Goal: Task Accomplishment & Management: Use online tool/utility

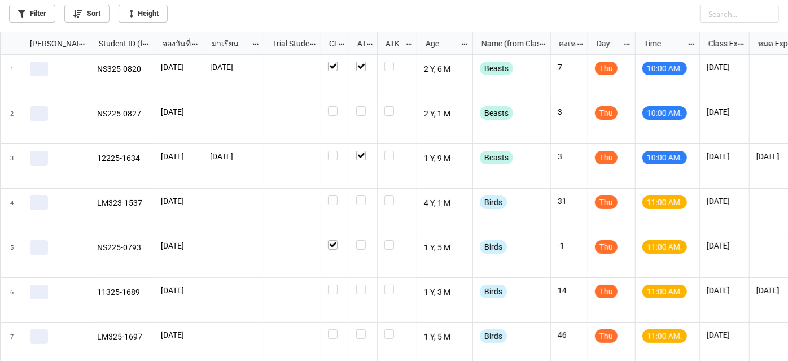
scroll to position [323, 782]
click at [337, 292] on div "grid" at bounding box center [335, 289] width 14 height 10
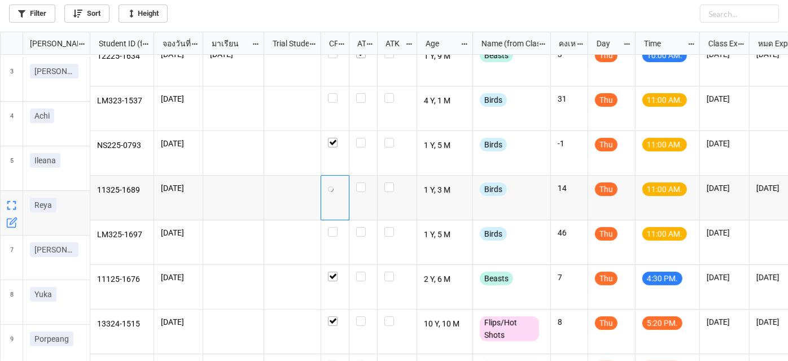
scroll to position [102, 0]
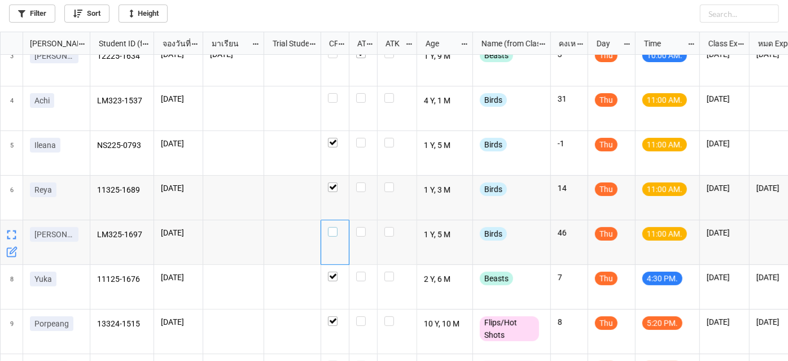
click at [332, 227] on label "grid" at bounding box center [335, 227] width 14 height 0
click at [332, 103] on div "grid" at bounding box center [335, 108] width 28 height 45
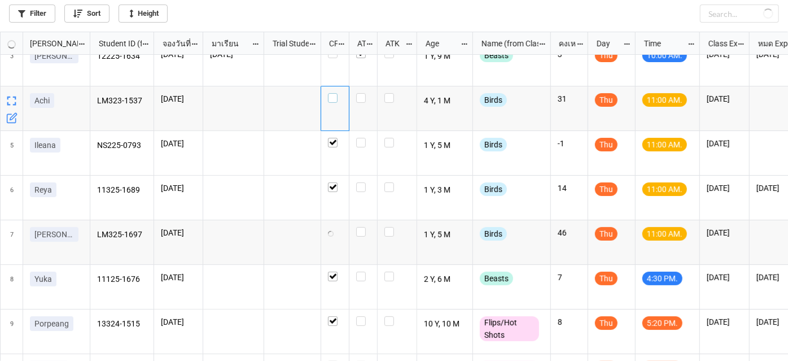
click at [335, 93] on label "grid" at bounding box center [335, 93] width 14 height 0
click at [331, 93] on label "grid" at bounding box center [335, 93] width 14 height 0
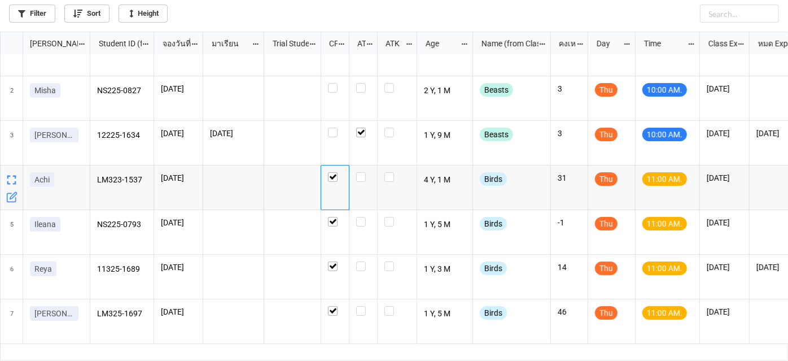
scroll to position [0, 0]
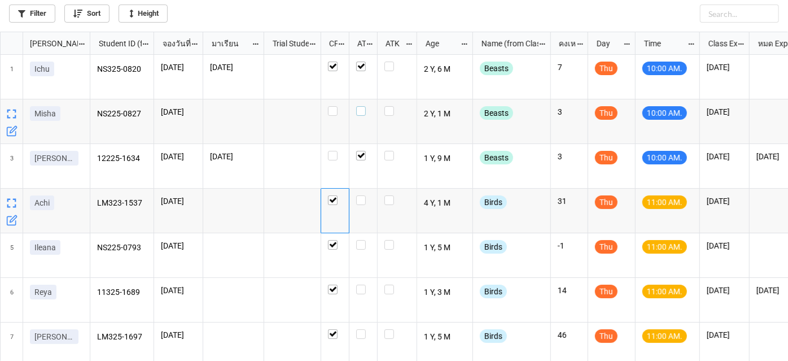
click at [359, 106] on label "grid" at bounding box center [363, 106] width 14 height 0
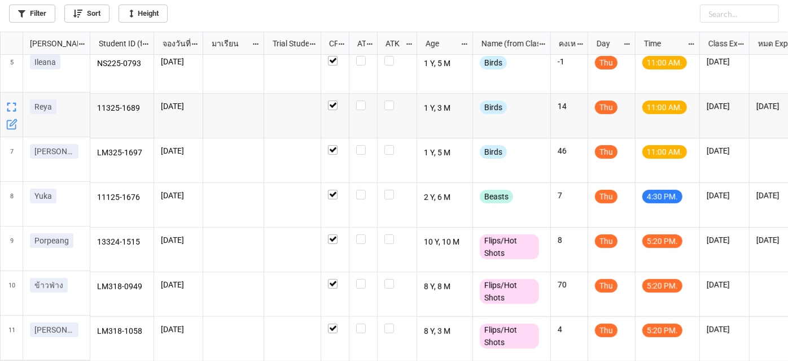
scroll to position [188, 0]
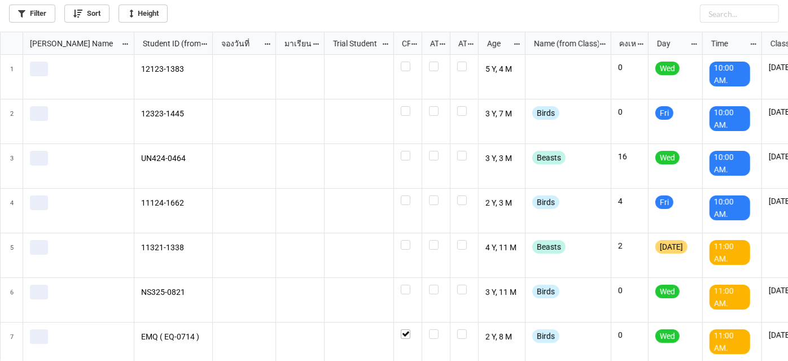
scroll to position [323, 782]
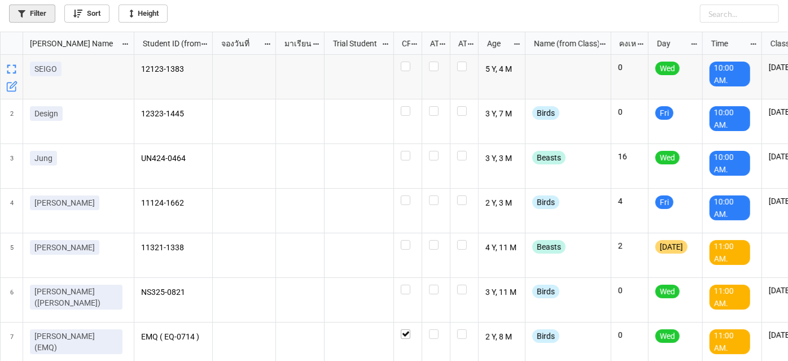
click at [27, 10] on link "Filter" at bounding box center [32, 14] width 46 height 18
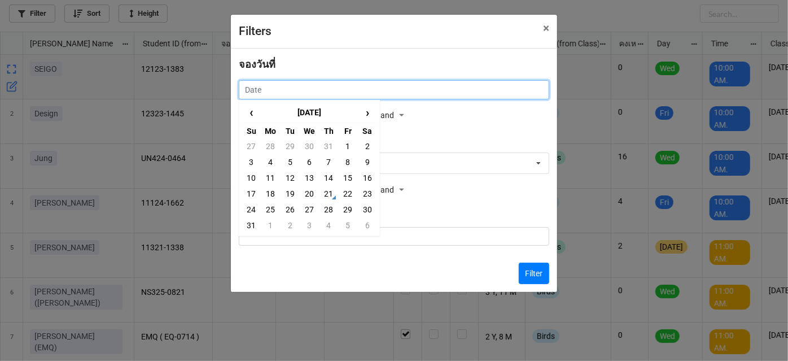
click at [502, 94] on input "text" at bounding box center [394, 89] width 310 height 19
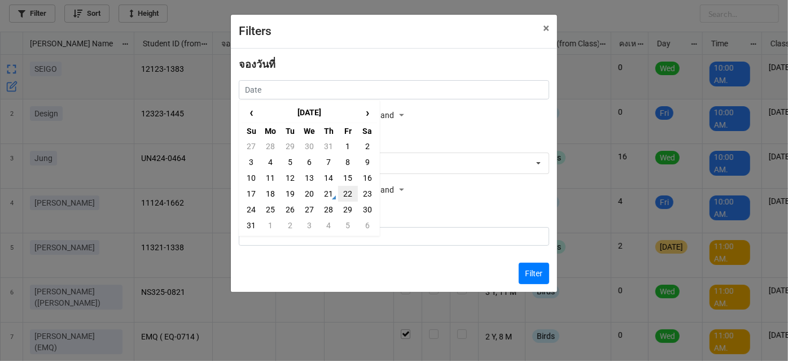
click at [350, 198] on td "22" at bounding box center [347, 194] width 19 height 16
type input "22/8/2025"
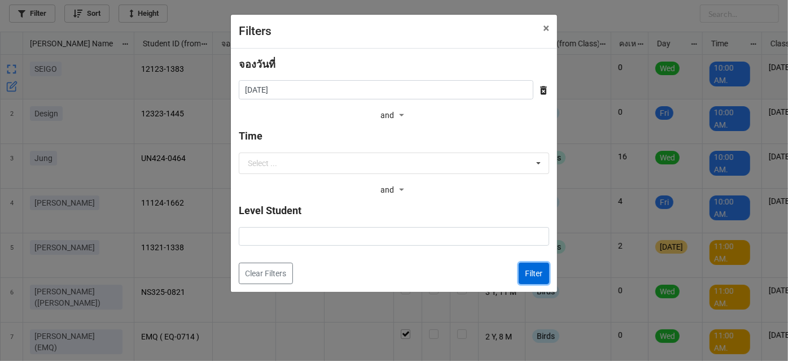
click at [532, 279] on button "Filter" at bounding box center [534, 272] width 30 height 21
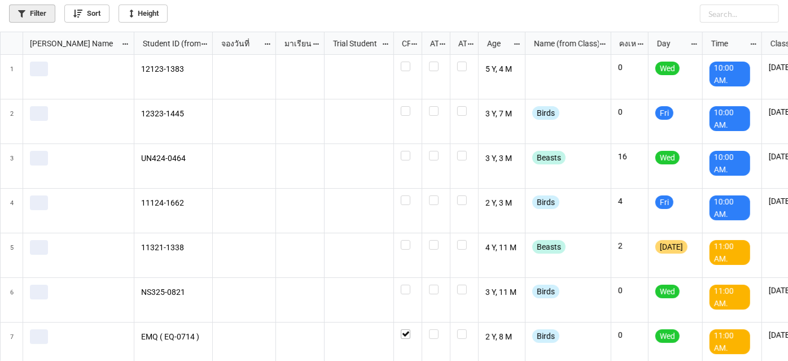
scroll to position [323, 782]
click at [52, 15] on link "Filter" at bounding box center [32, 14] width 46 height 18
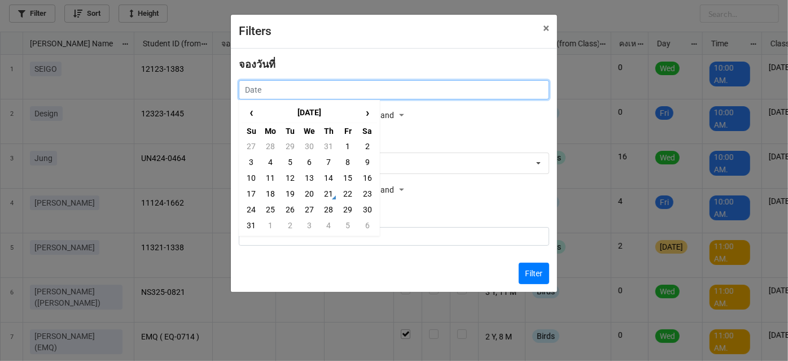
click at [253, 87] on input "text" at bounding box center [394, 89] width 310 height 19
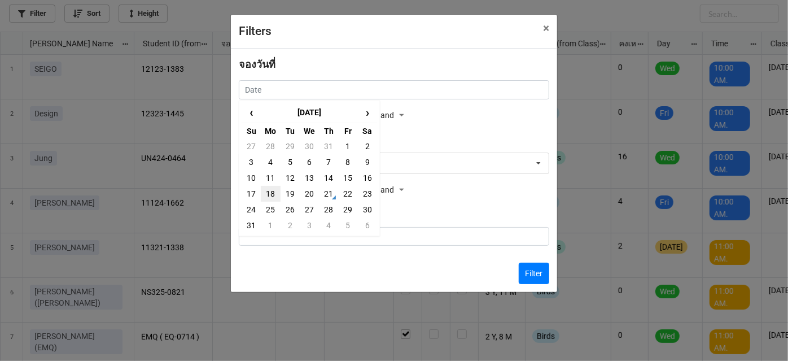
click at [271, 200] on td "18" at bounding box center [270, 194] width 19 height 16
type input "[DATE]"
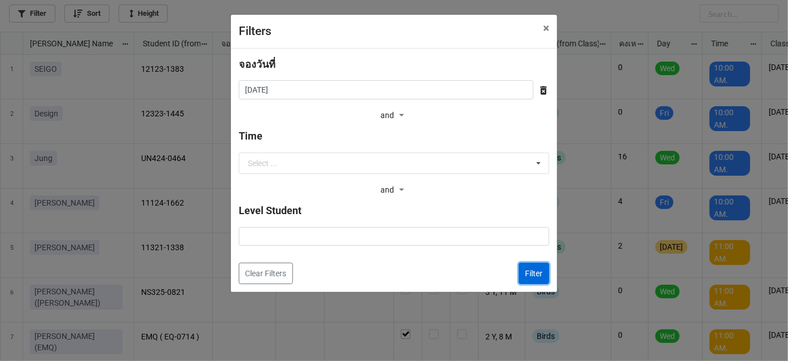
click at [529, 272] on button "Filter" at bounding box center [534, 272] width 30 height 21
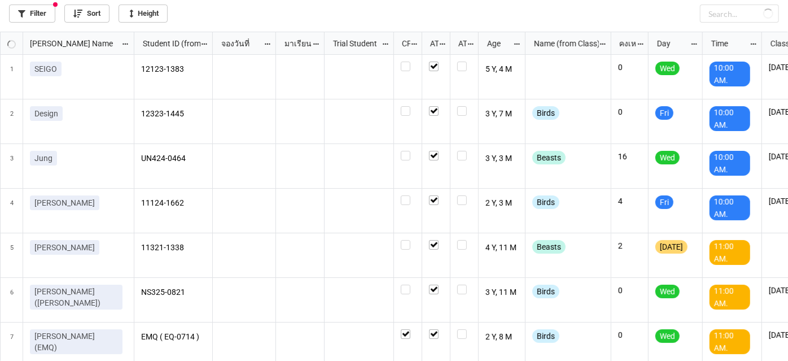
checkbox input "true"
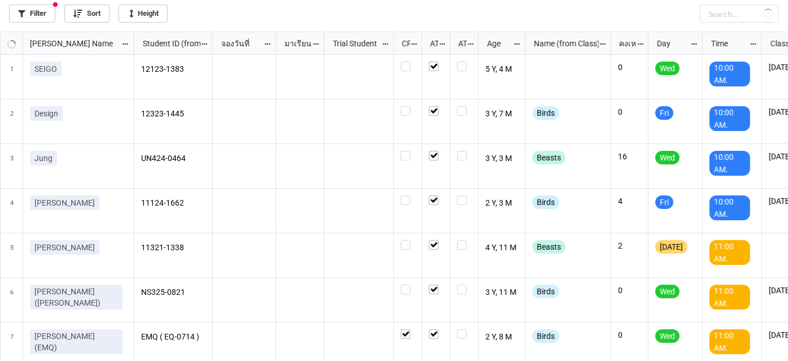
checkbox input "true"
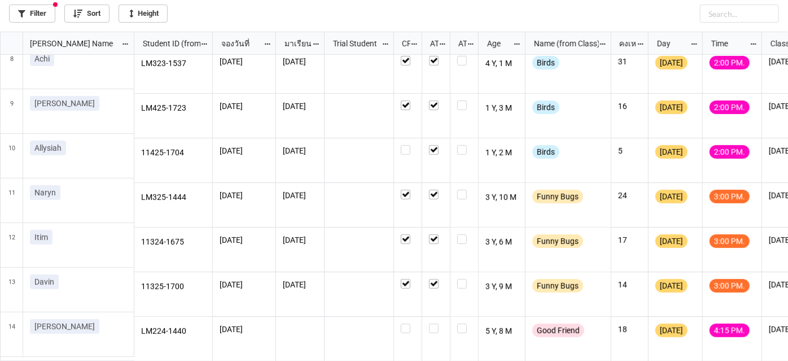
scroll to position [0, 0]
click at [433, 323] on label "grid" at bounding box center [436, 323] width 14 height 0
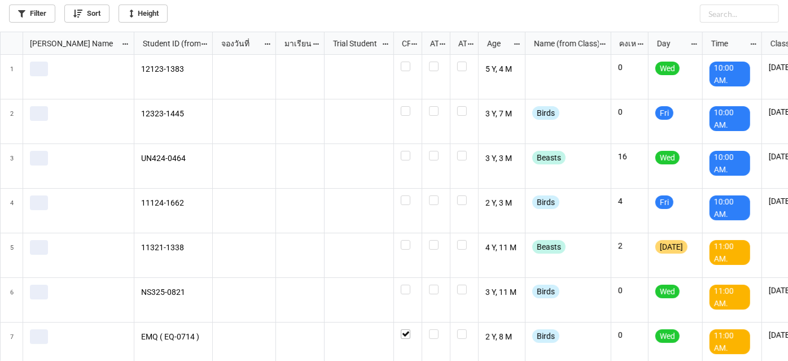
scroll to position [323, 782]
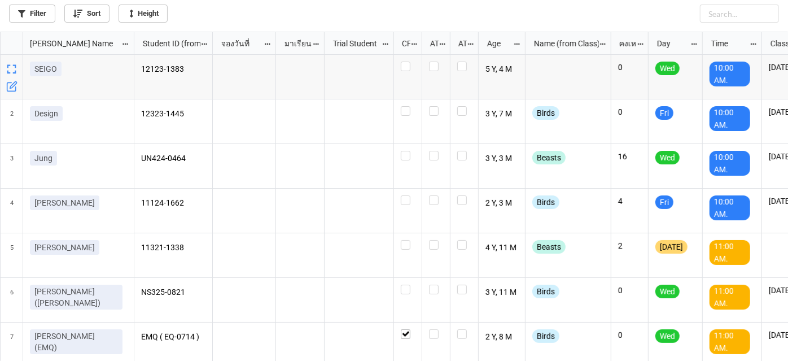
click at [55, 15] on div "Sort" at bounding box center [82, 14] width 54 height 18
click at [47, 15] on link "Filter" at bounding box center [32, 14] width 46 height 18
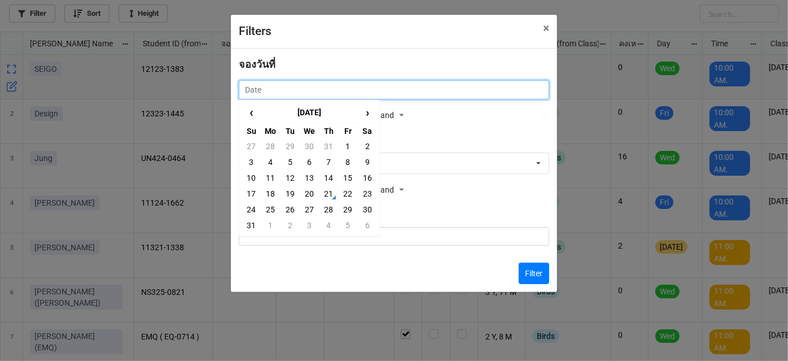
click at [480, 87] on input "text" at bounding box center [394, 89] width 310 height 19
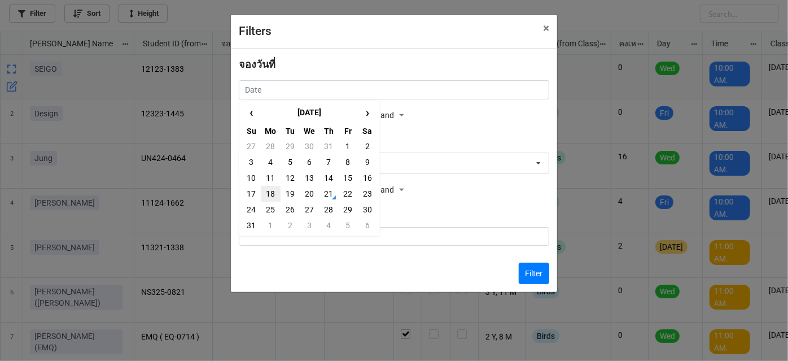
click at [271, 191] on td "18" at bounding box center [270, 194] width 19 height 16
type input "[DATE]"
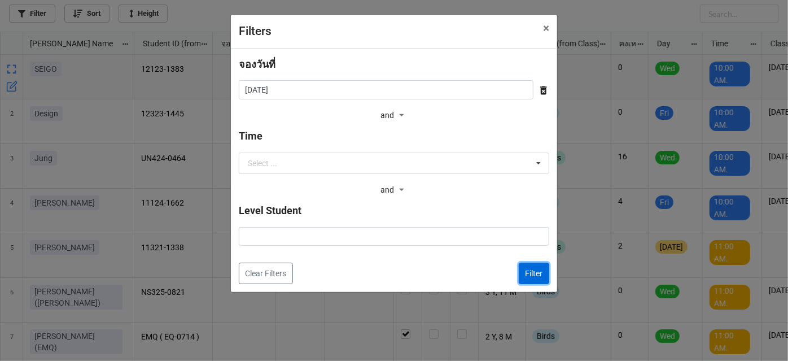
click at [534, 273] on button "Filter" at bounding box center [534, 272] width 30 height 21
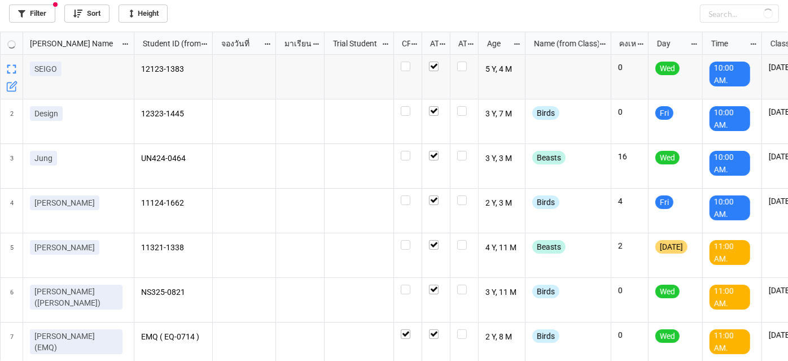
checkbox input "true"
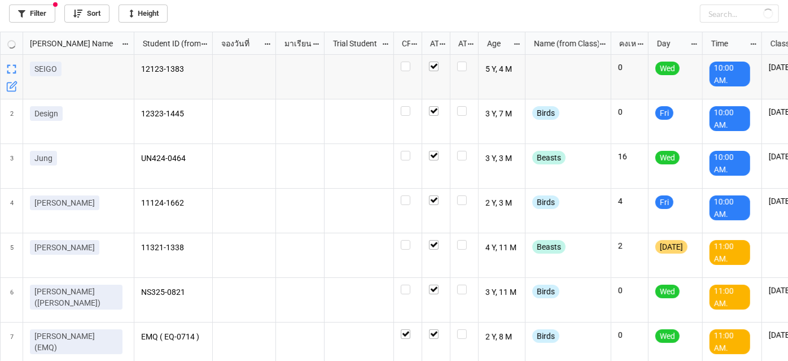
checkbox input "true"
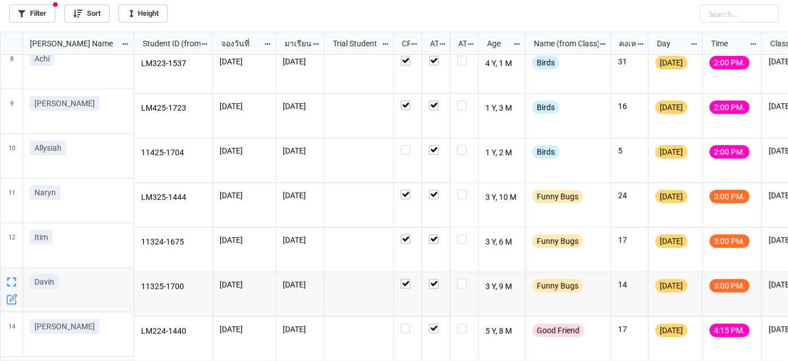
scroll to position [323, 0]
click at [36, 13] on link "Filter" at bounding box center [32, 14] width 46 height 18
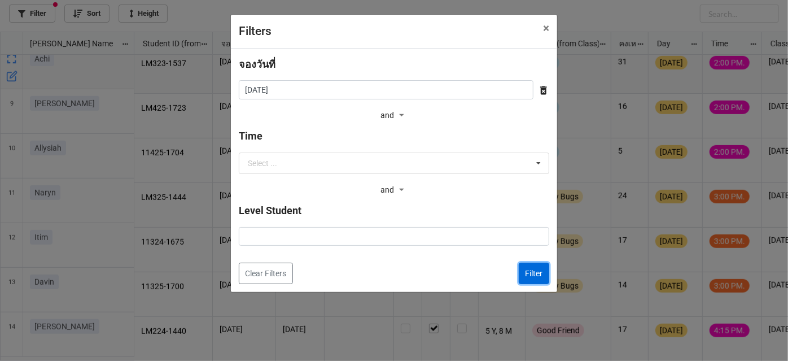
click at [525, 273] on button "Filter" at bounding box center [534, 272] width 30 height 21
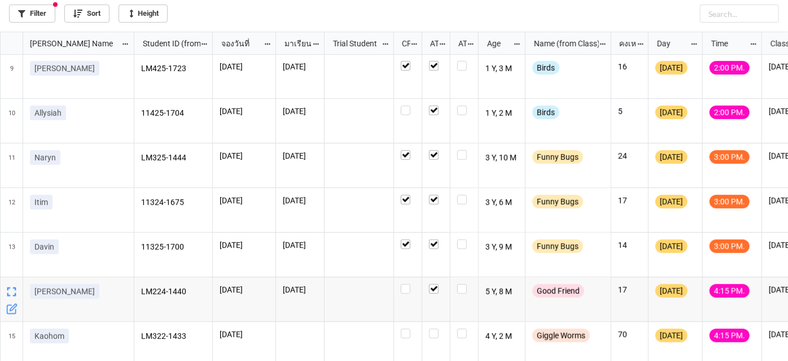
scroll to position [367, 0]
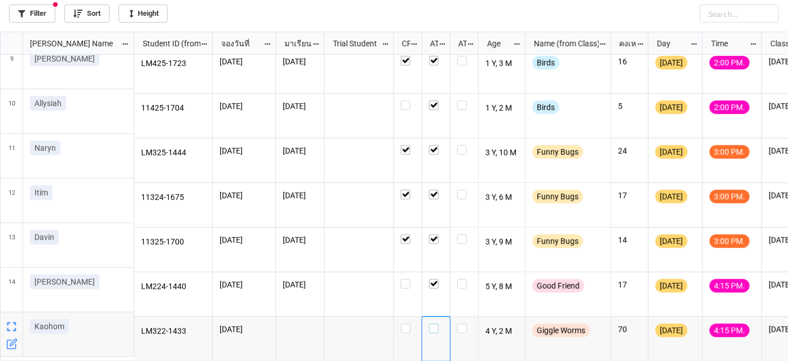
click at [434, 323] on label "grid" at bounding box center [436, 323] width 14 height 0
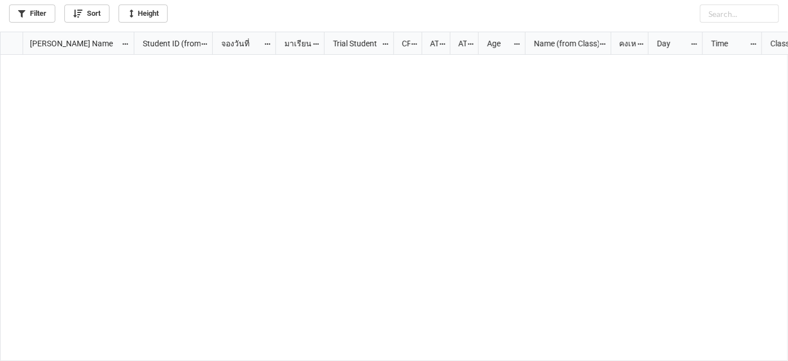
scroll to position [1385, 0]
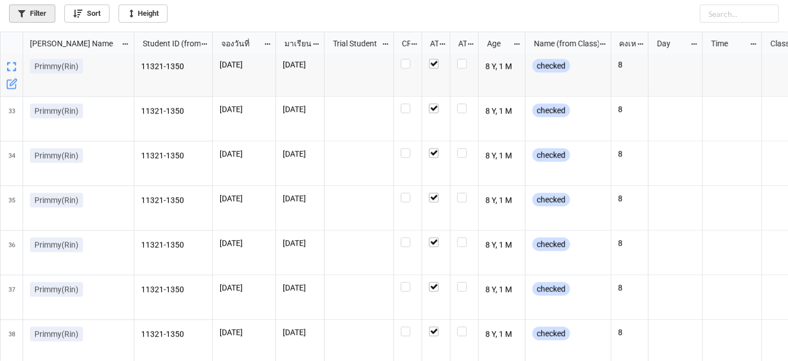
click at [43, 17] on link "Filter" at bounding box center [32, 14] width 46 height 18
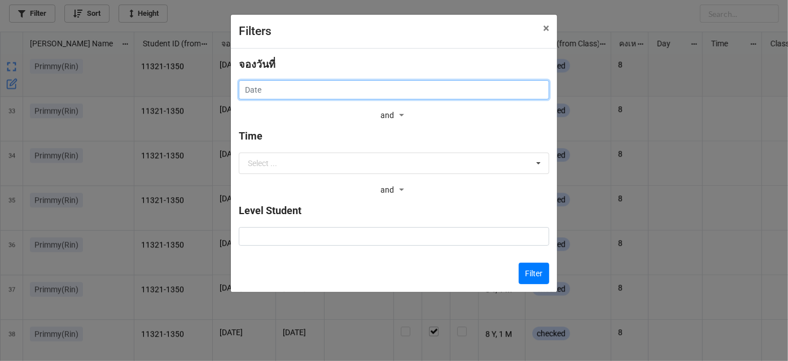
click at [332, 89] on input "text" at bounding box center [394, 89] width 310 height 19
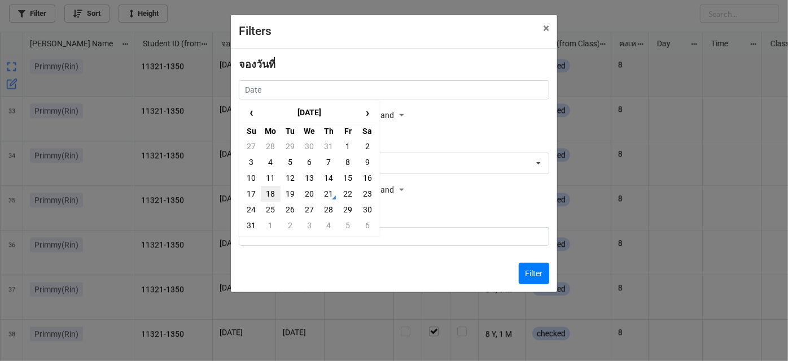
click at [269, 193] on td "18" at bounding box center [270, 194] width 19 height 16
type input "[DATE]"
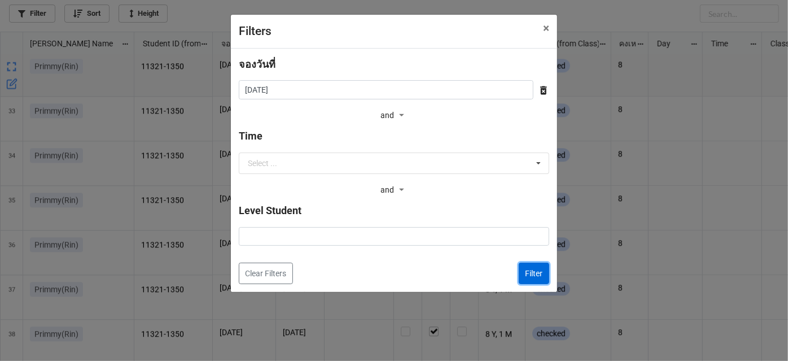
click at [537, 273] on button "Filter" at bounding box center [534, 272] width 30 height 21
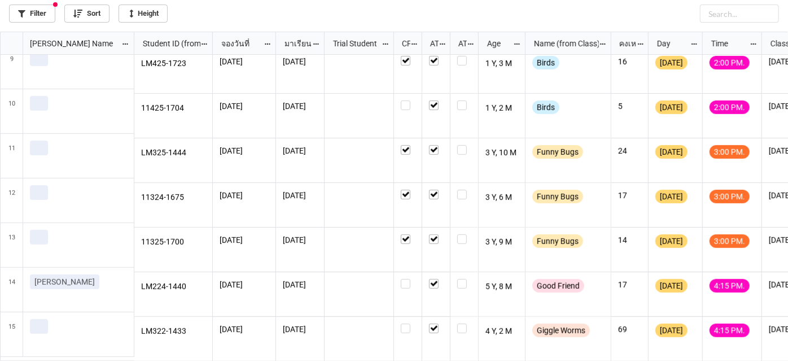
scroll to position [367, 0]
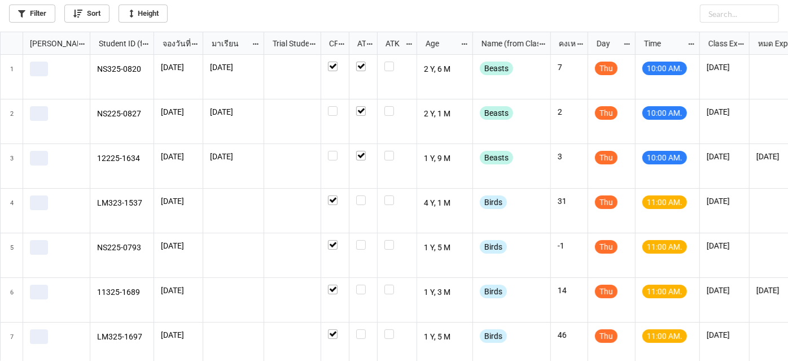
scroll to position [323, 782]
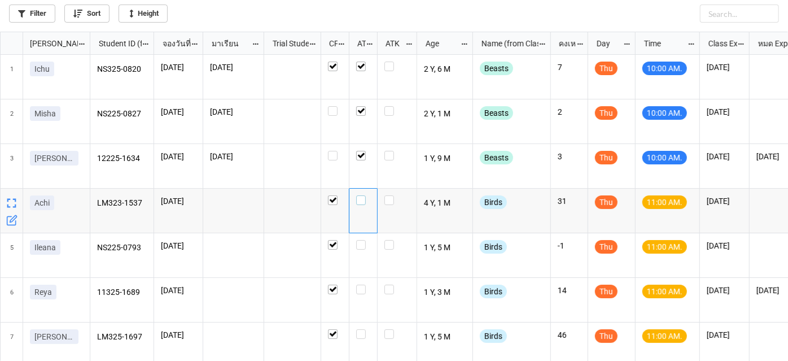
click at [361, 195] on label "grid" at bounding box center [363, 195] width 14 height 0
click at [363, 240] on label "grid" at bounding box center [363, 240] width 14 height 0
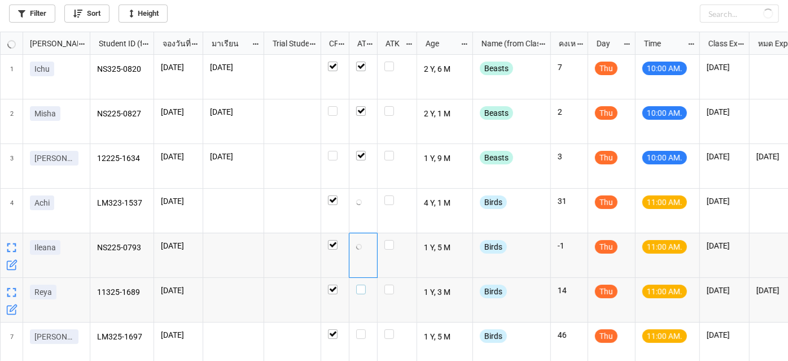
click at [359, 284] on label "grid" at bounding box center [363, 284] width 14 height 0
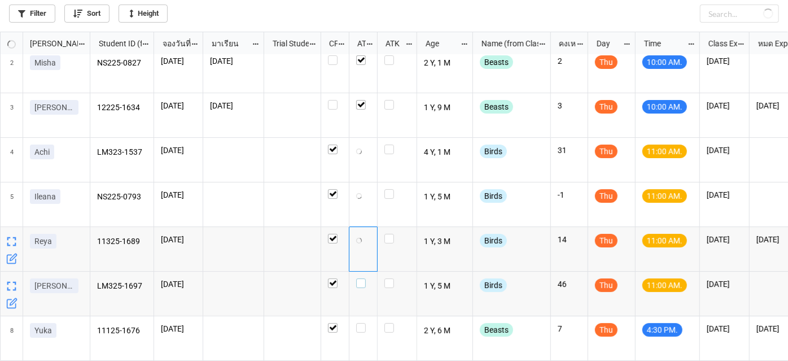
click at [361, 278] on label "grid" at bounding box center [363, 278] width 14 height 0
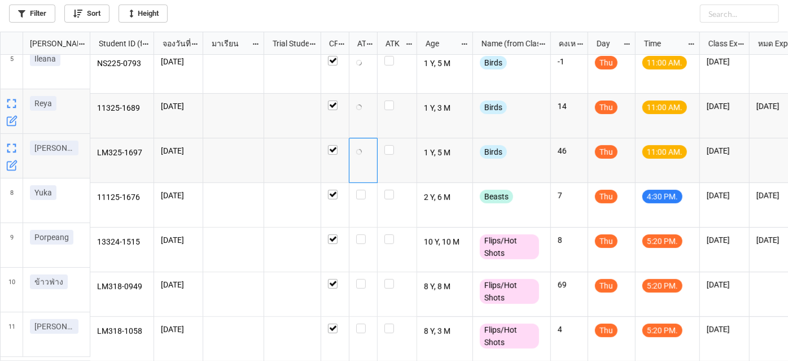
scroll to position [189, 0]
checkbox input "true"
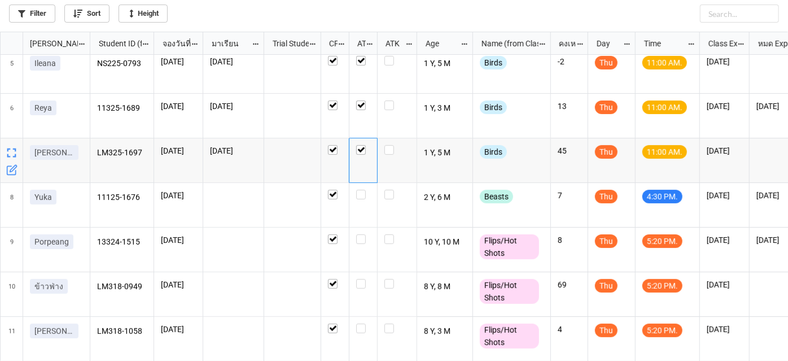
scroll to position [188, 0]
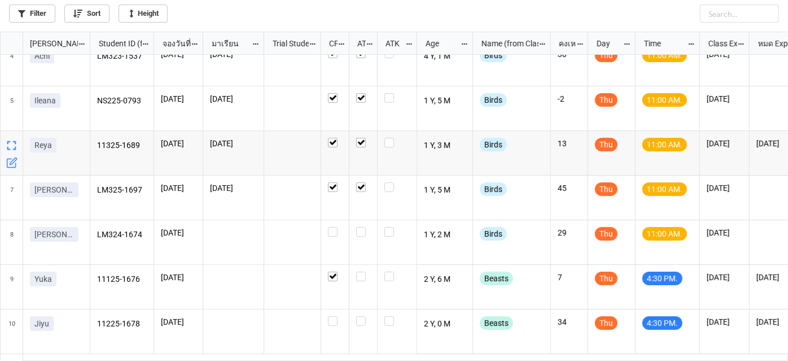
scroll to position [154, 0]
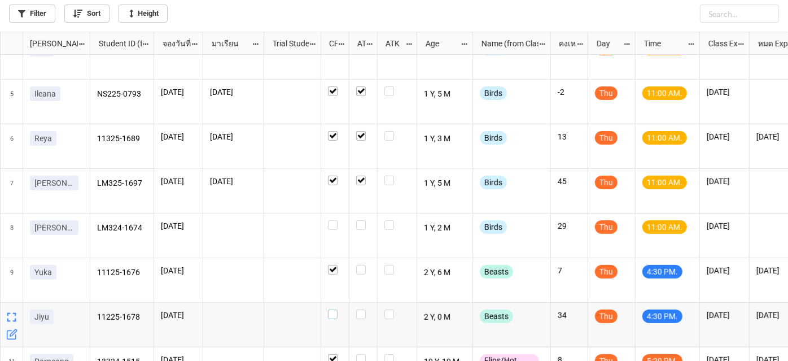
click at [335, 309] on label "grid" at bounding box center [335, 309] width 14 height 0
click at [361, 220] on label "grid" at bounding box center [363, 220] width 14 height 0
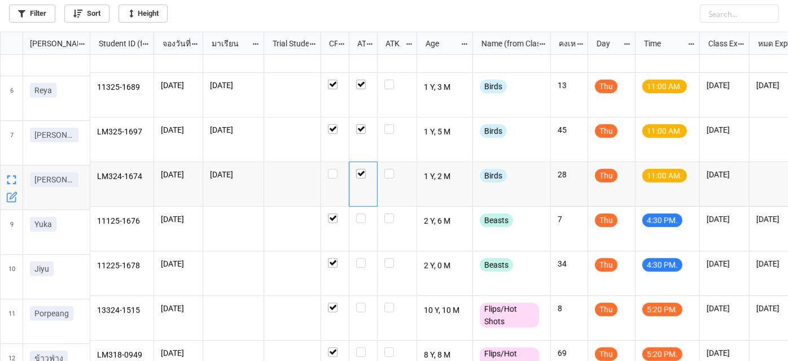
scroll to position [0, 0]
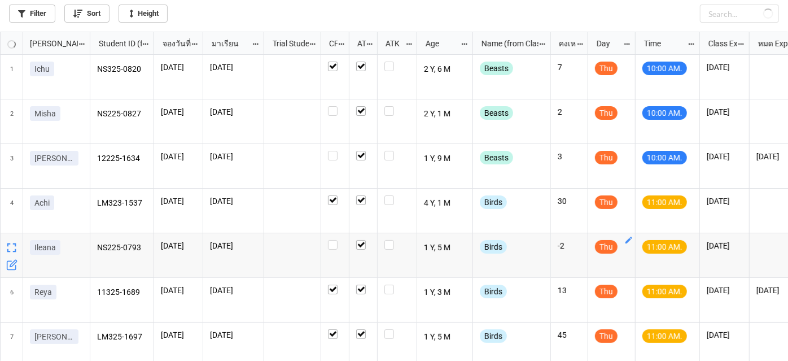
checkbox input "false"
